Goal: Transaction & Acquisition: Subscribe to service/newsletter

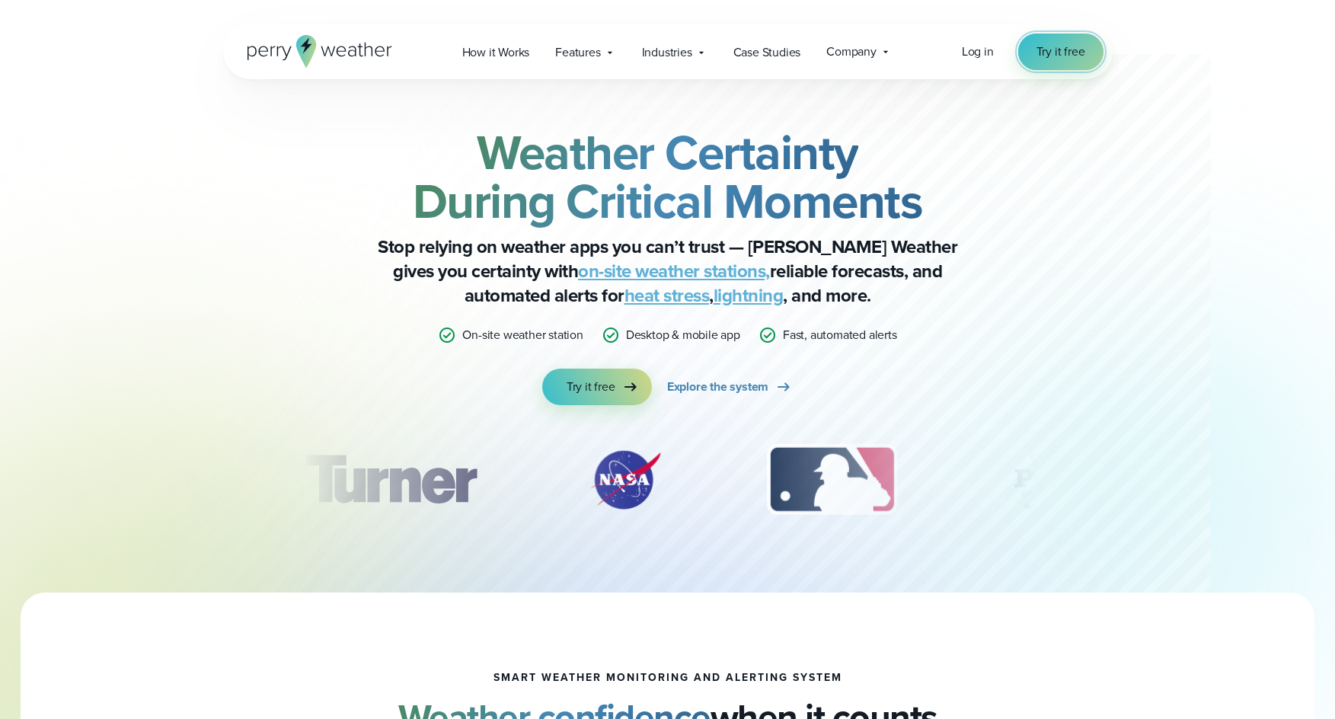
click at [1087, 45] on link "Try it free" at bounding box center [1060, 52] width 85 height 37
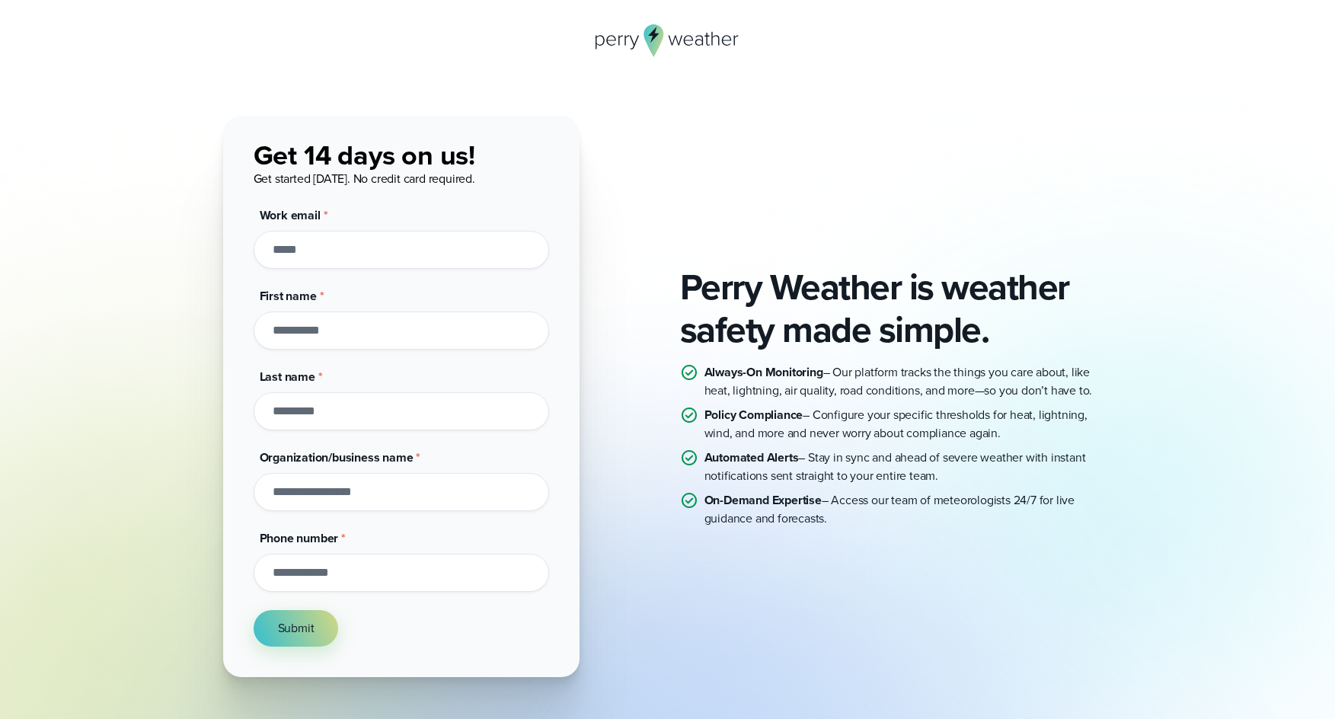
click at [697, 34] on icon at bounding box center [667, 40] width 145 height 33
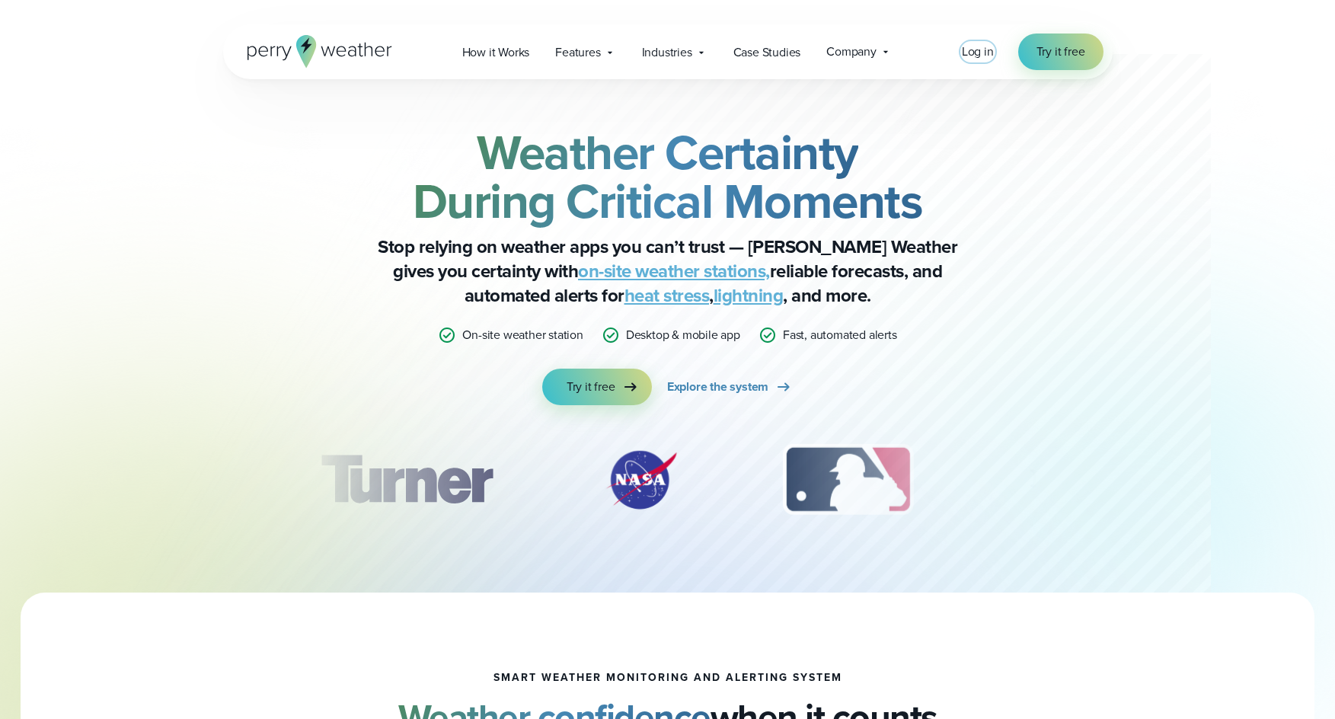
click at [969, 54] on span "Log in" at bounding box center [978, 52] width 32 height 18
